Goal: Task Accomplishment & Management: Complete application form

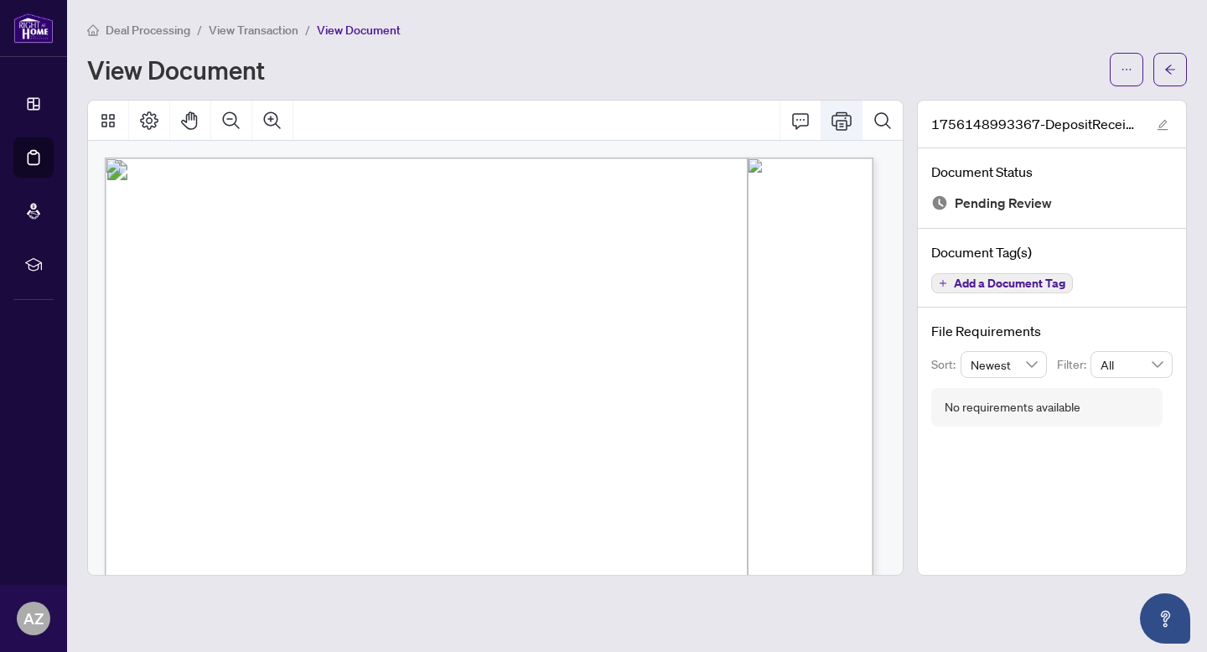
scroll to position [366, 0]
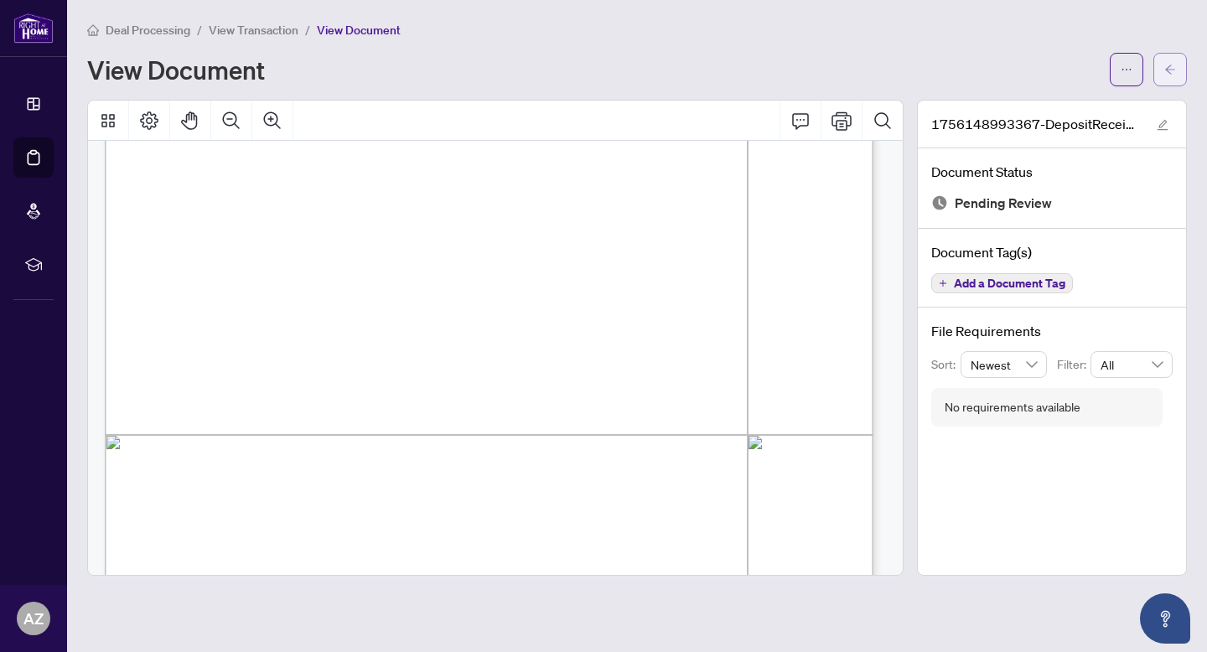
click at [1161, 62] on button "button" at bounding box center [1171, 70] width 34 height 34
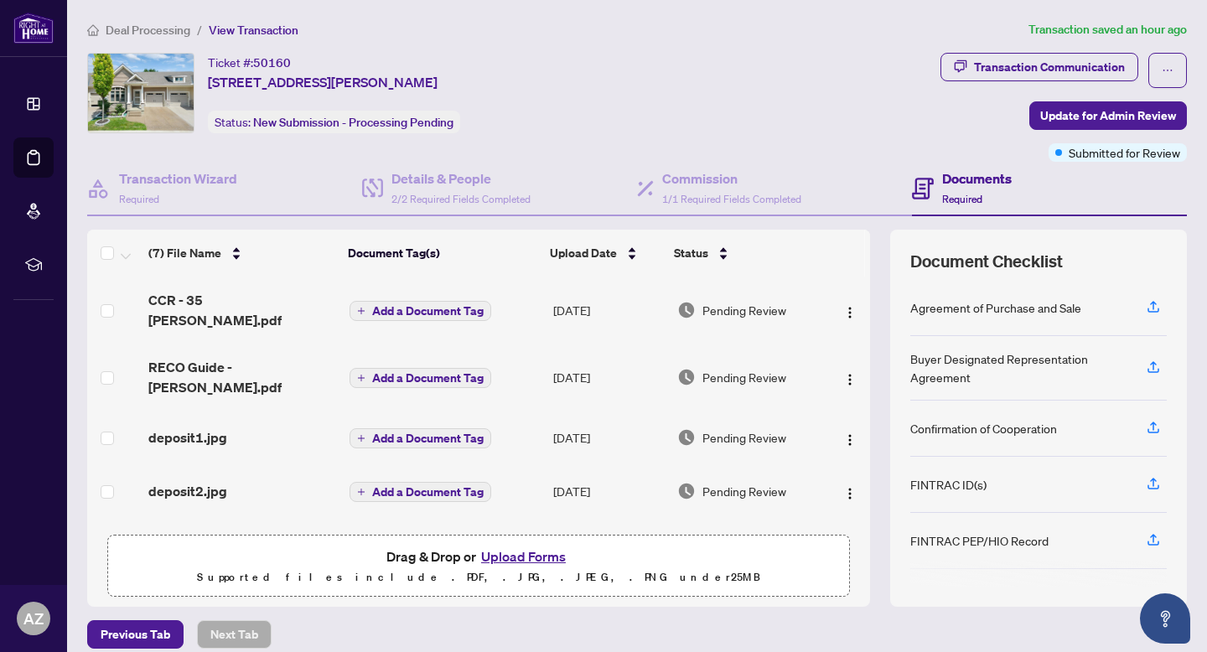
click at [171, 37] on li "Deal Processing" at bounding box center [138, 29] width 103 height 19
click at [174, 33] on span "Deal Processing" at bounding box center [148, 30] width 85 height 15
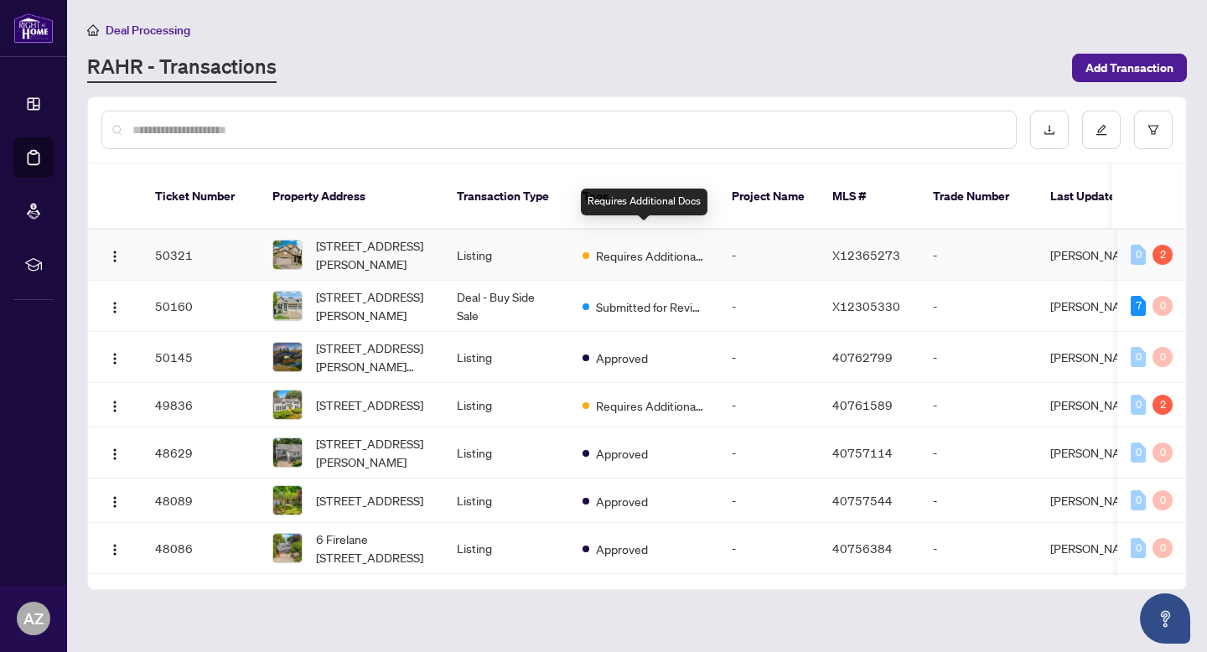
click at [681, 247] on span "Requires Additional Docs" at bounding box center [650, 256] width 109 height 18
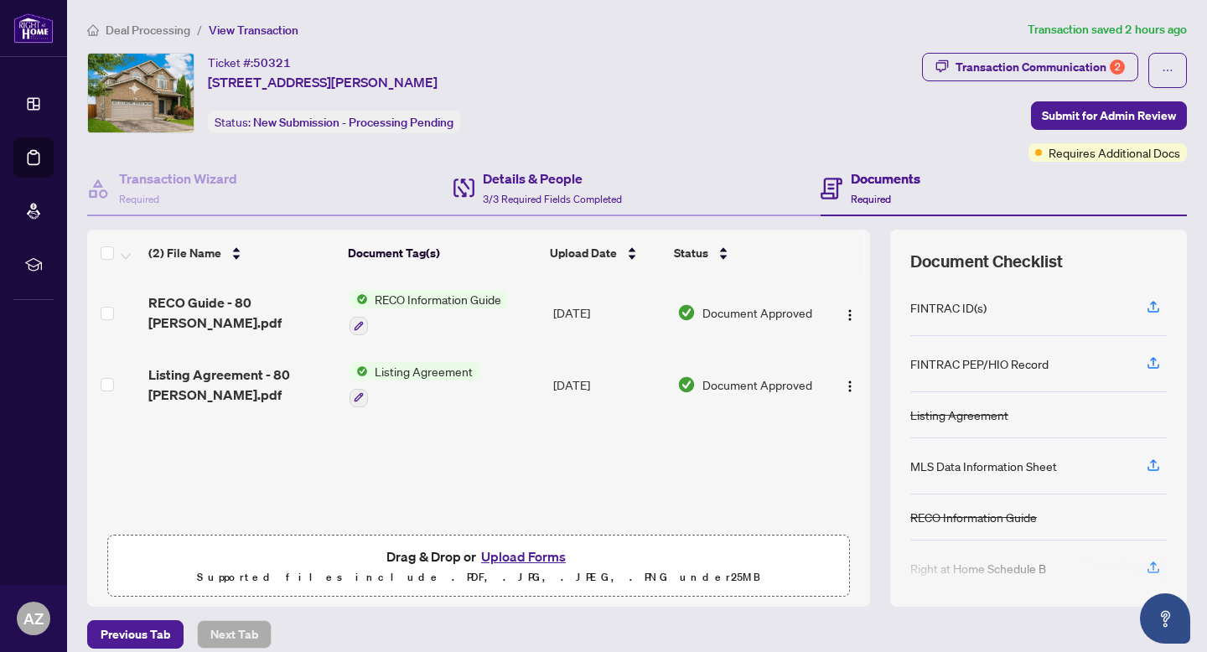
click at [530, 210] on div "Details & People 3/3 Required Fields Completed" at bounding box center [637, 189] width 366 height 55
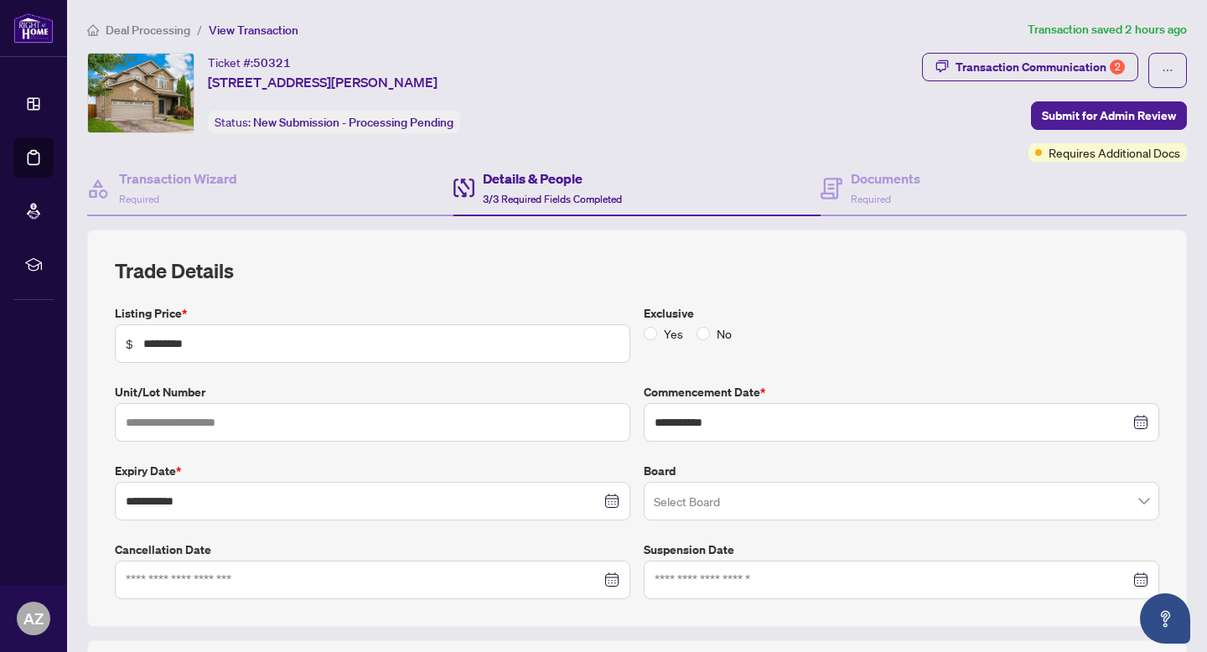
click at [169, 32] on span "Deal Processing" at bounding box center [148, 30] width 85 height 15
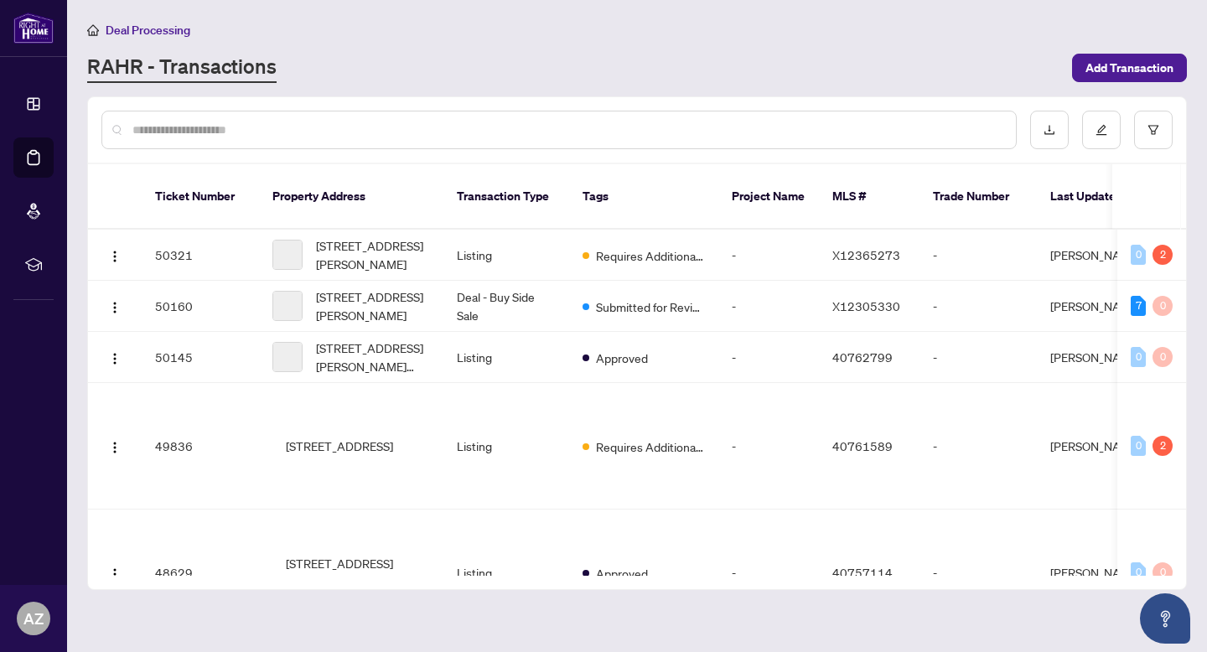
click at [215, 132] on input "text" at bounding box center [567, 130] width 870 height 18
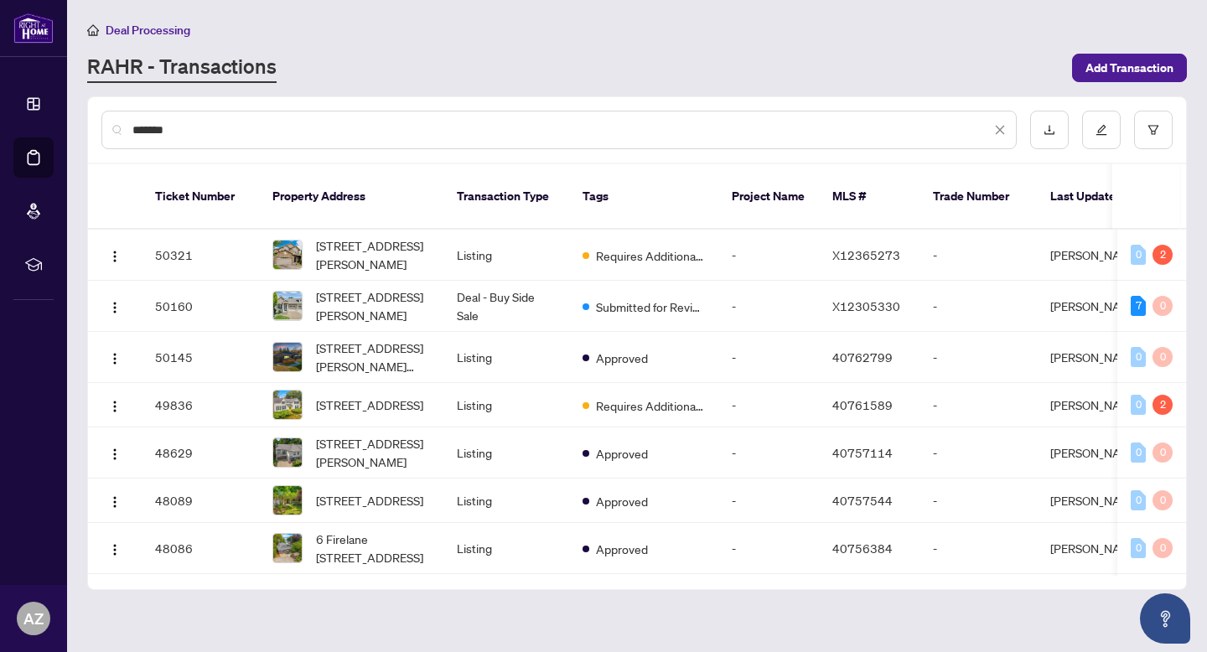
type input "*******"
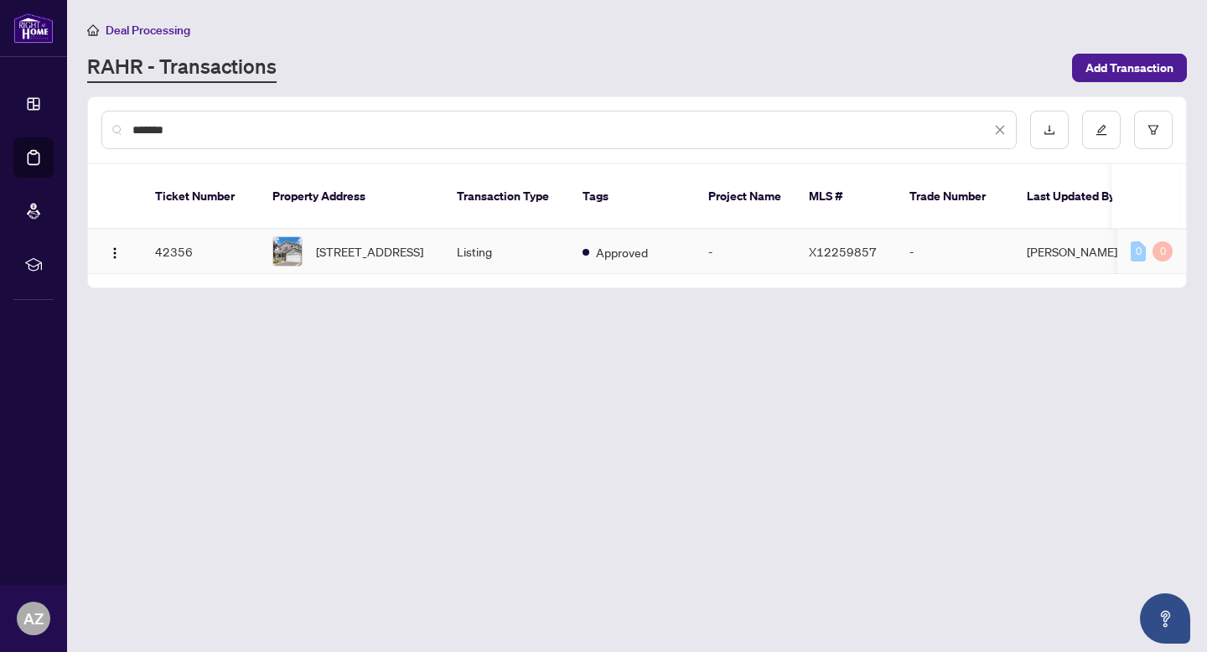
click at [459, 238] on td "Listing" at bounding box center [507, 252] width 126 height 44
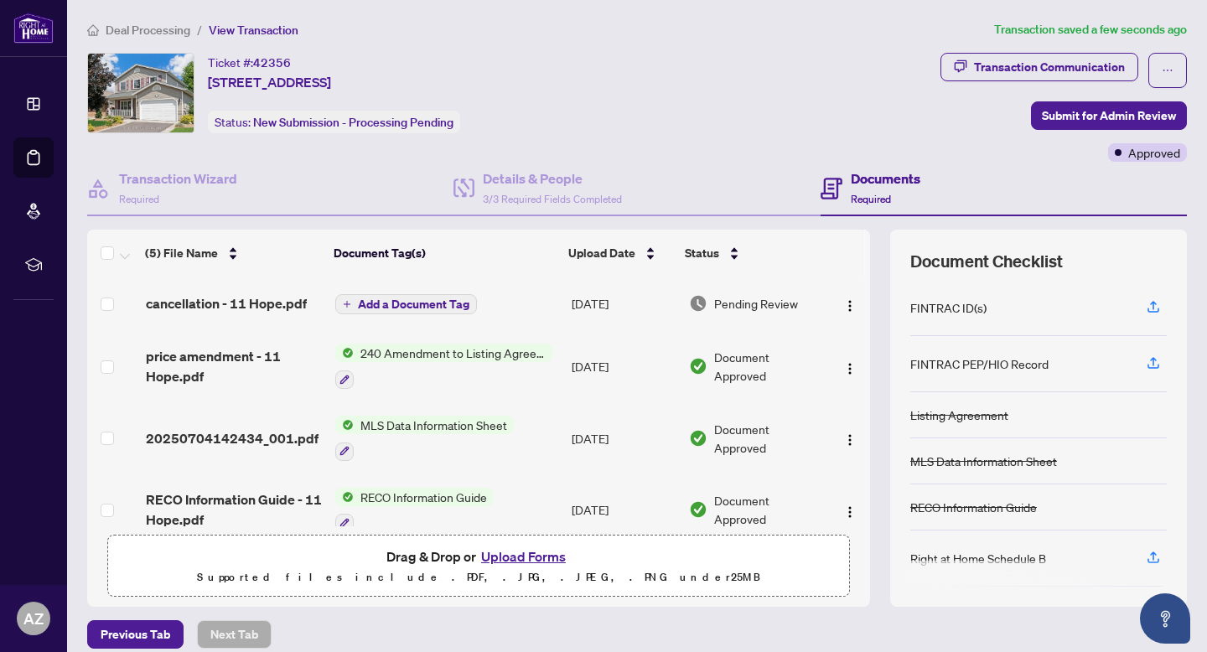
click at [1079, 97] on div "Transaction Communication Submit for Admin Review Approved" at bounding box center [1064, 107] width 247 height 109
click at [1072, 108] on span "Submit for Admin Review" at bounding box center [1109, 115] width 134 height 27
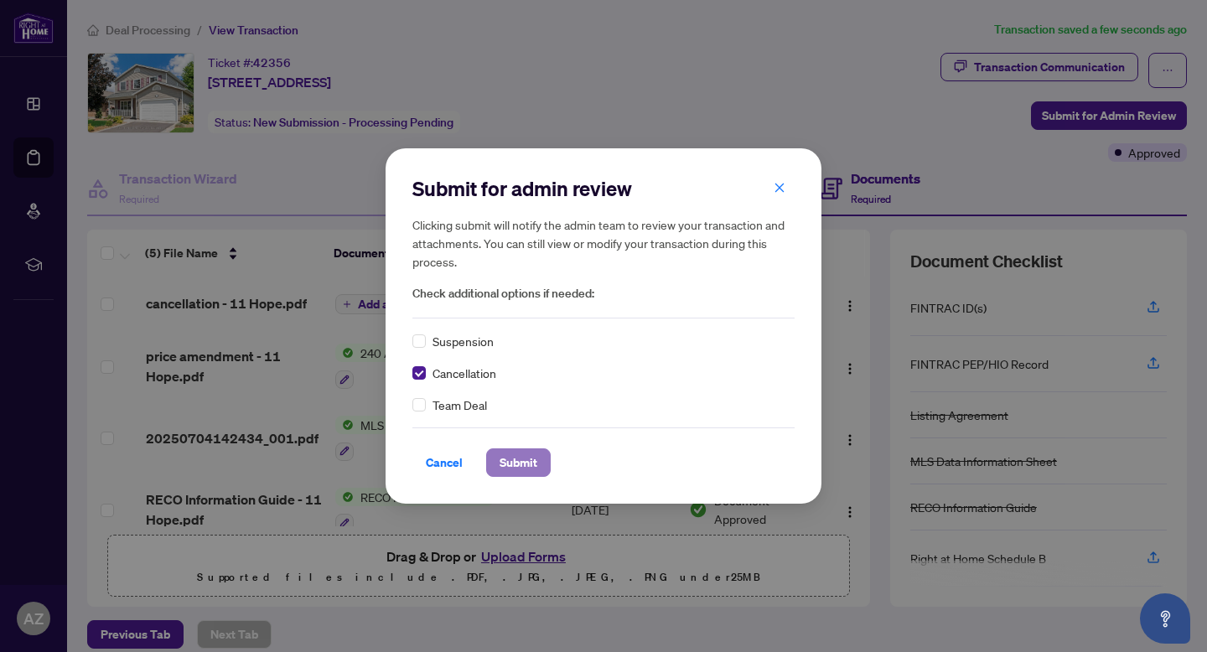
click at [543, 465] on button "Submit" at bounding box center [518, 463] width 65 height 29
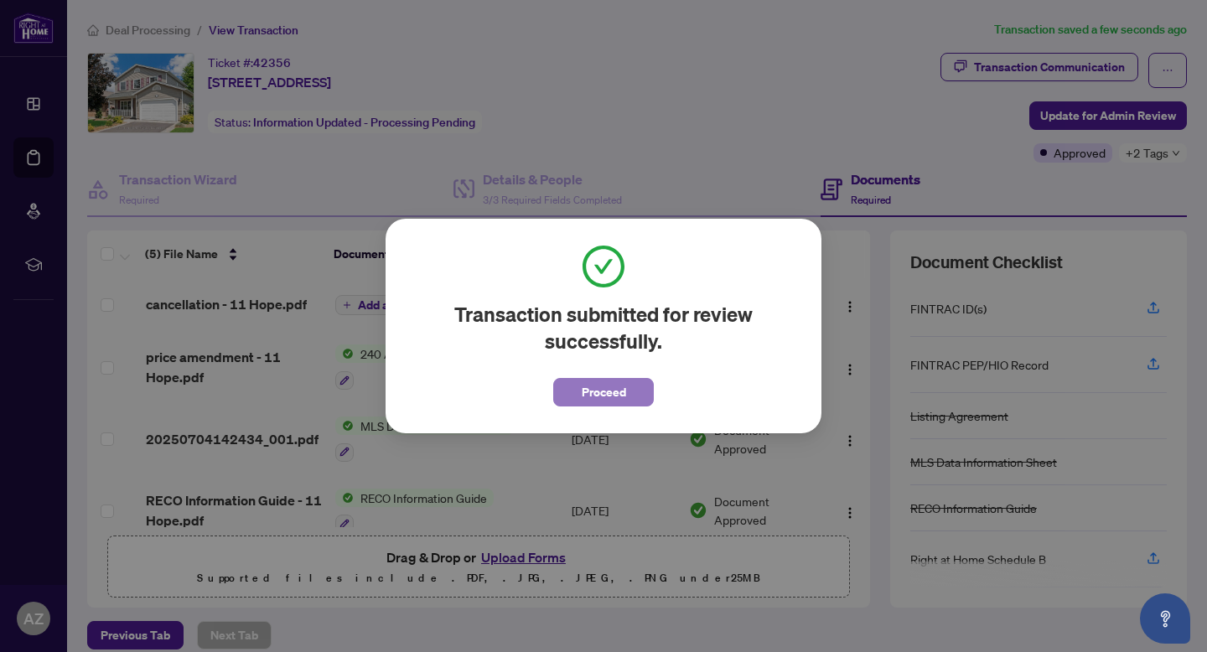
click at [603, 393] on span "Proceed" at bounding box center [604, 392] width 44 height 27
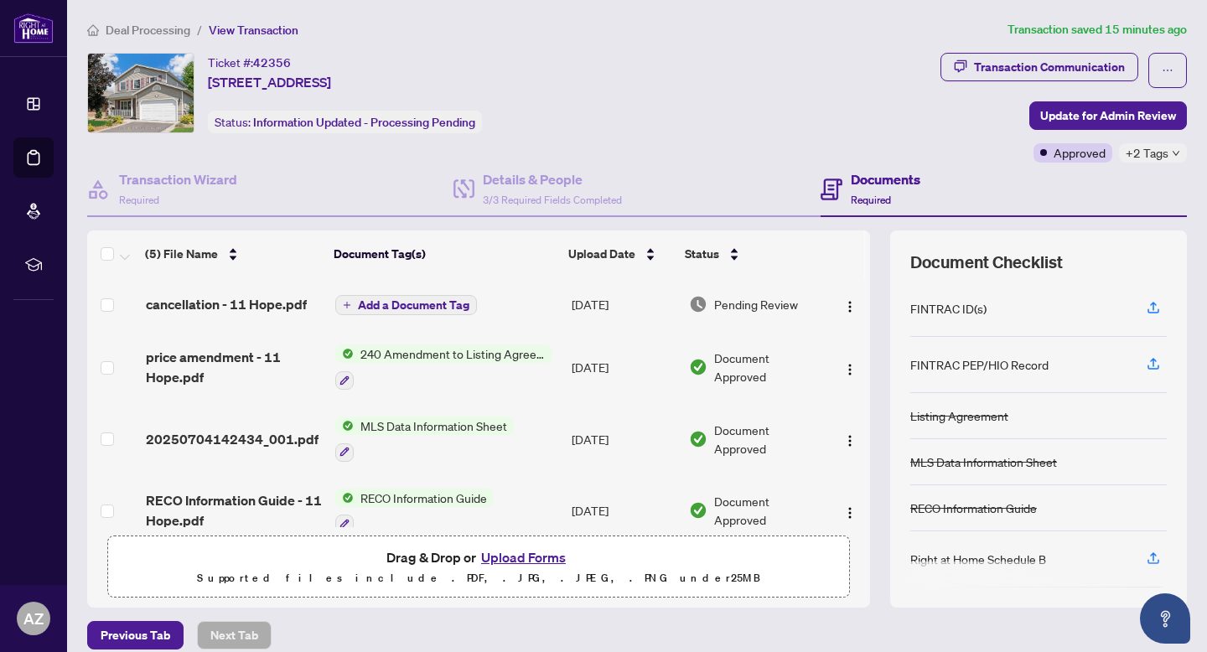
click at [146, 23] on span "Deal Processing" at bounding box center [148, 30] width 85 height 15
